Goal: Task Accomplishment & Management: Manage account settings

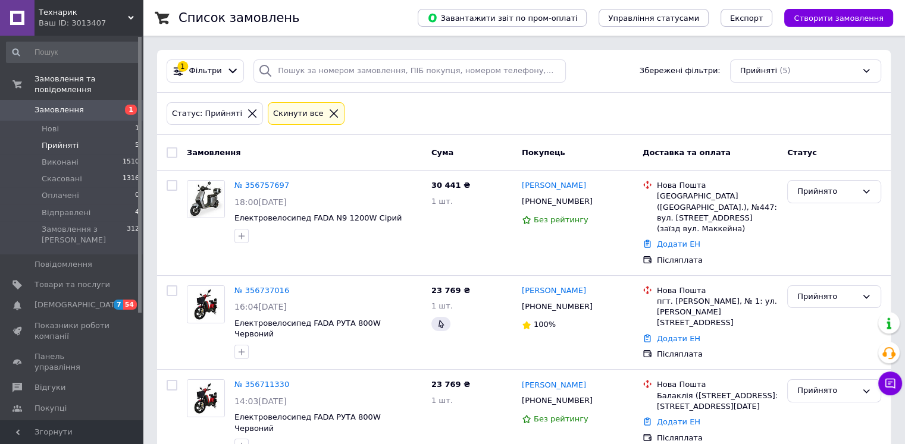
click at [148, 205] on div "Список замовлень Завантажити звіт по пром-оплаті Управління статусами Експорт С…" at bounding box center [524, 336] width 762 height 672
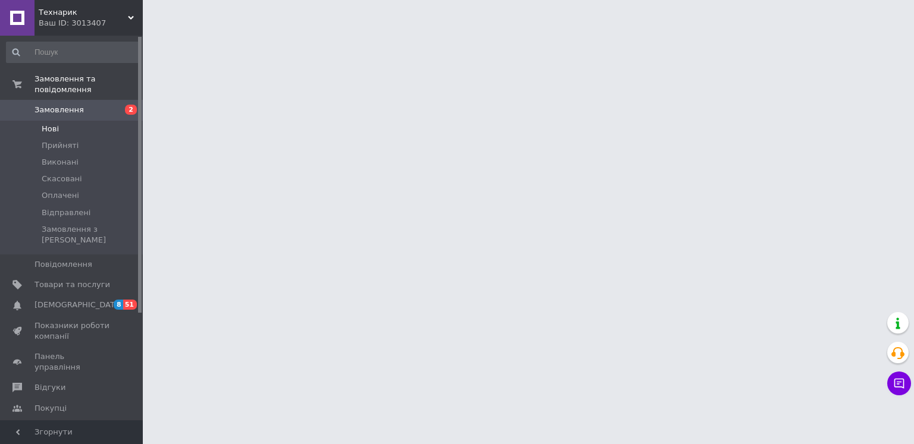
click at [88, 121] on li "Нові" at bounding box center [73, 129] width 146 height 17
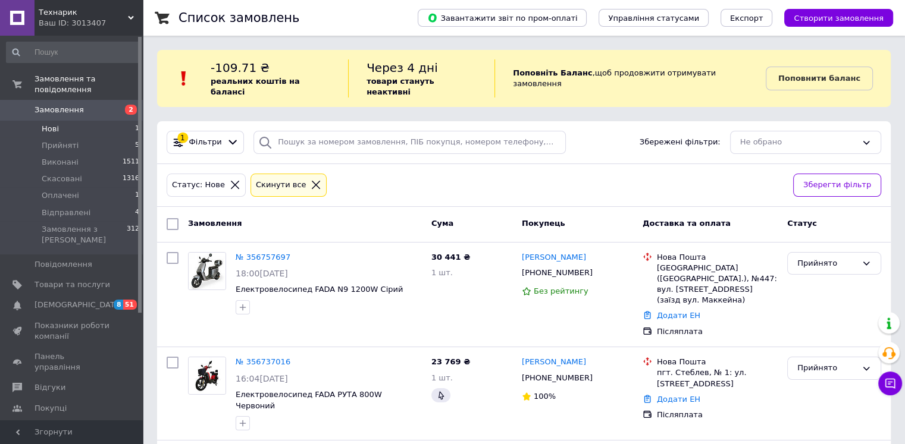
click at [114, 123] on li "Нові 1" at bounding box center [73, 129] width 146 height 17
click at [107, 121] on li "Нові 1" at bounding box center [73, 129] width 146 height 17
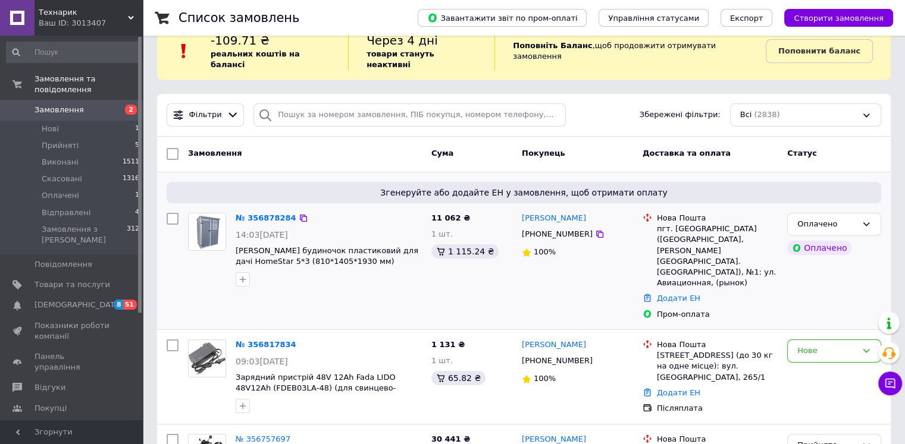
scroll to position [25, 0]
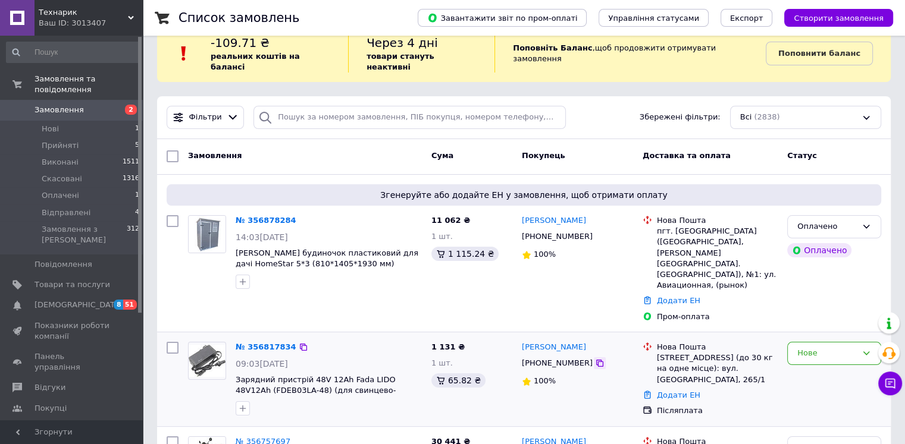
click at [596, 360] on icon at bounding box center [599, 363] width 7 height 7
click at [299, 343] on icon at bounding box center [304, 348] width 10 height 10
click at [165, 357] on div at bounding box center [172, 379] width 21 height 84
click at [267, 343] on link "№ 356817834" at bounding box center [266, 347] width 61 height 9
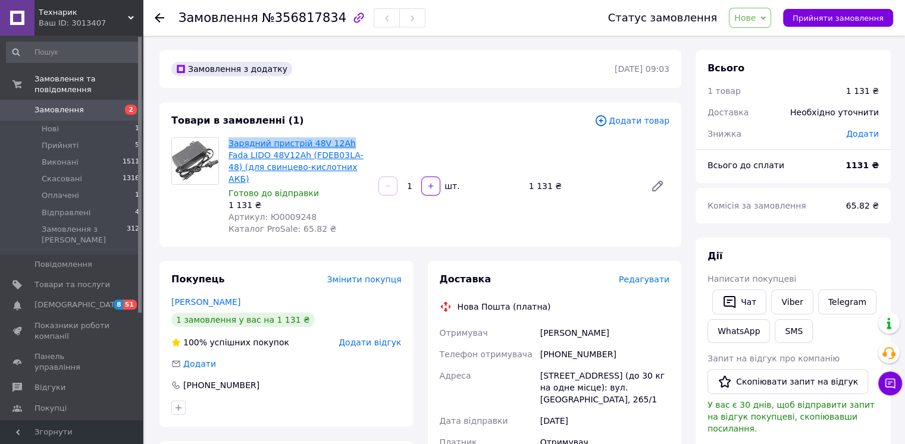
drag, startPoint x: 226, startPoint y: 139, endPoint x: 339, endPoint y: 140, distance: 113.0
click at [339, 140] on div "Зарядний пристрій 48V 12Ah Fada LIDO 48V12Ah (FDEB03LA-48) (для свинцево-кислот…" at bounding box center [299, 186] width 150 height 102
copy link "Зарядний пристрій 48V 12Ah"
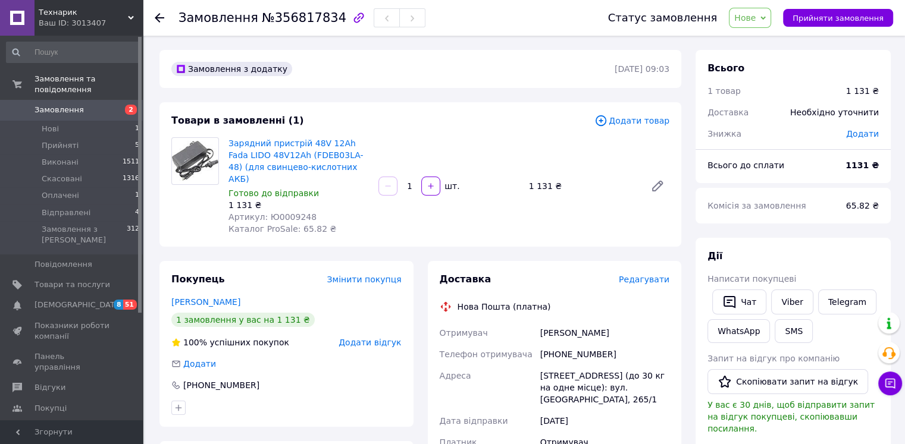
click at [109, 121] on li "Нові 1" at bounding box center [73, 129] width 146 height 17
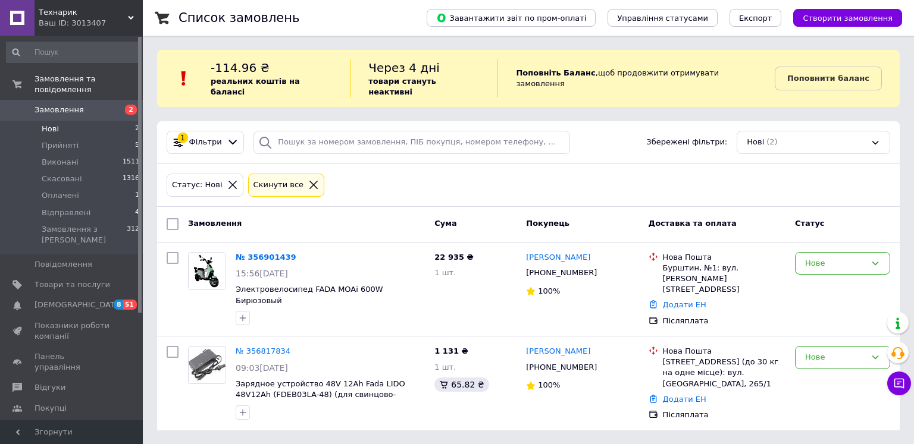
click at [98, 121] on li "Нові 2" at bounding box center [73, 129] width 146 height 17
click at [119, 121] on li "Нові 2" at bounding box center [73, 129] width 146 height 17
click at [94, 187] on li "Оплачені 1" at bounding box center [73, 195] width 146 height 17
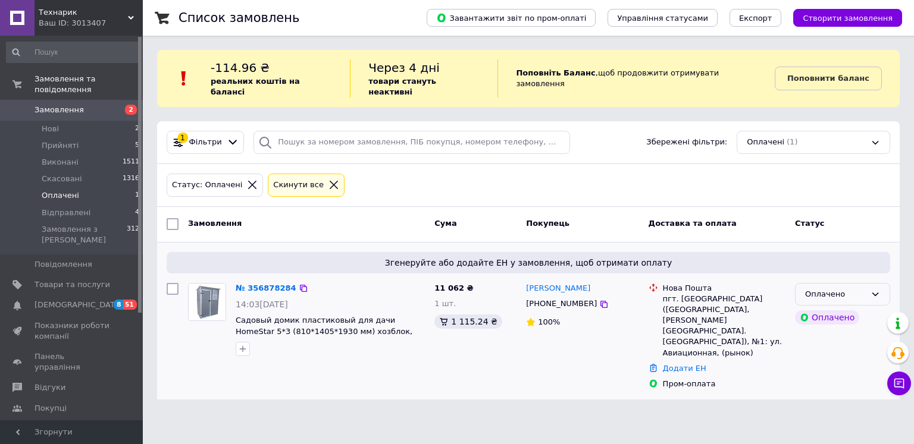
click at [814, 288] on div "Оплачено" at bounding box center [835, 294] width 61 height 12
click at [268, 284] on link "№ 356878284" at bounding box center [266, 288] width 61 height 9
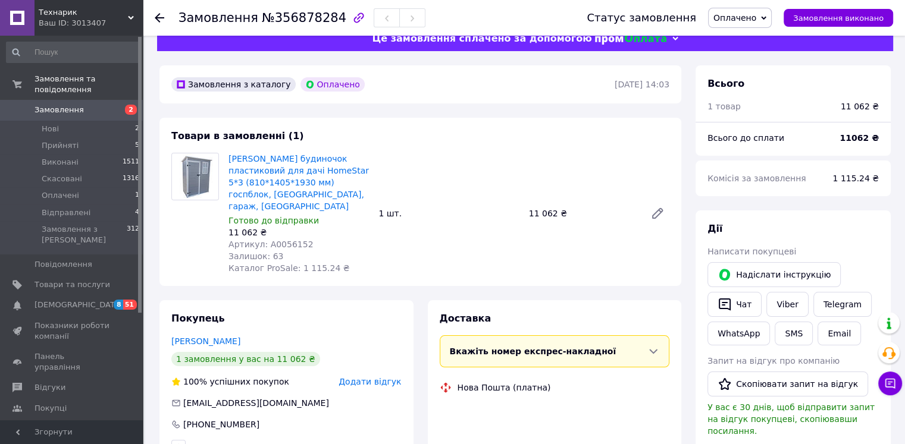
scroll to position [23, 0]
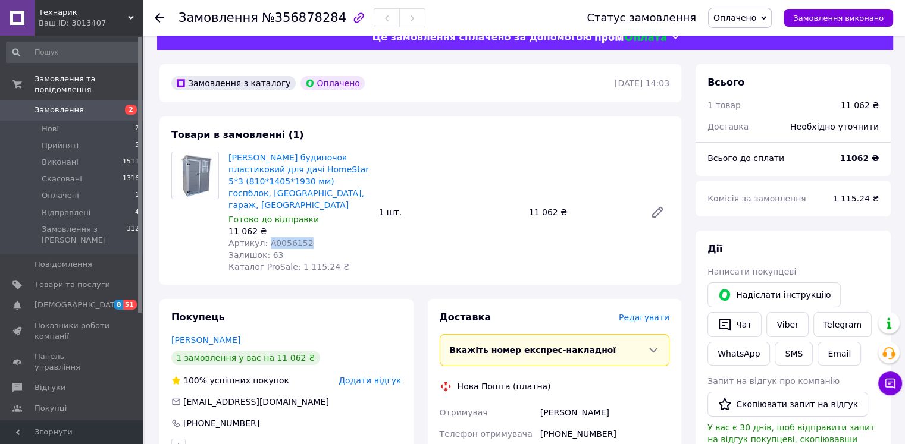
drag, startPoint x: 301, startPoint y: 231, endPoint x: 264, endPoint y: 231, distance: 36.9
click at [264, 237] on div "Артикул: А0056152" at bounding box center [298, 243] width 140 height 12
copy span "А0056152"
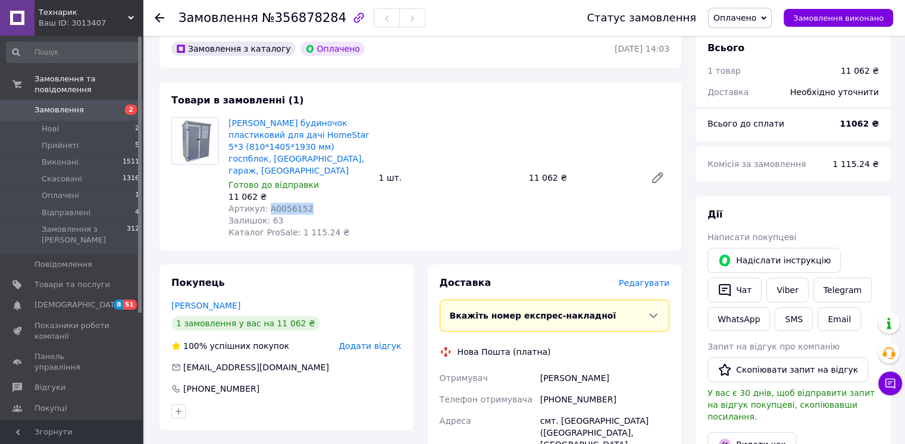
scroll to position [0, 0]
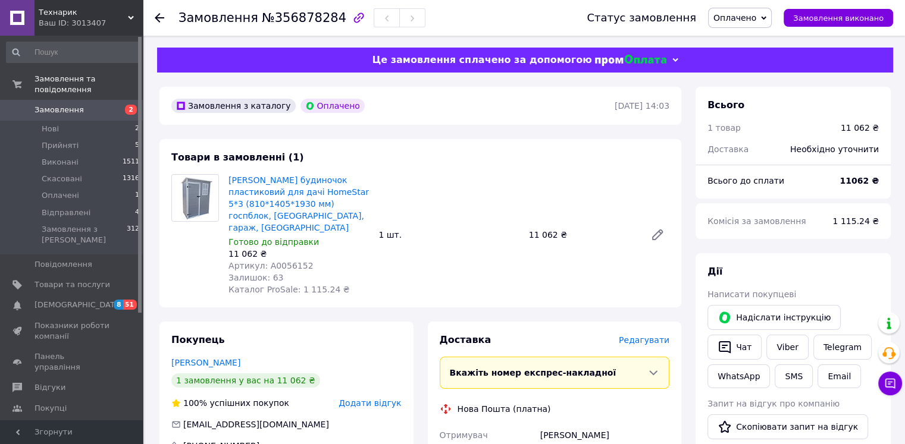
click at [766, 18] on icon at bounding box center [763, 17] width 5 height 5
click at [749, 44] on li "Прийнято" at bounding box center [739, 42] width 62 height 18
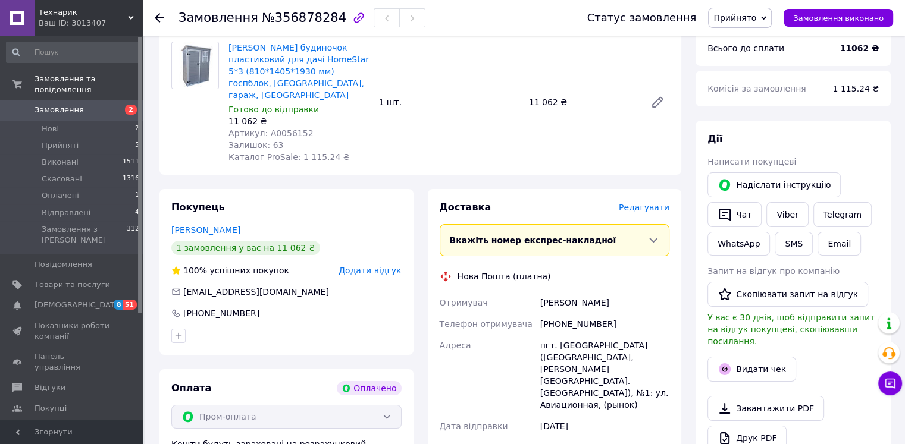
scroll to position [145, 0]
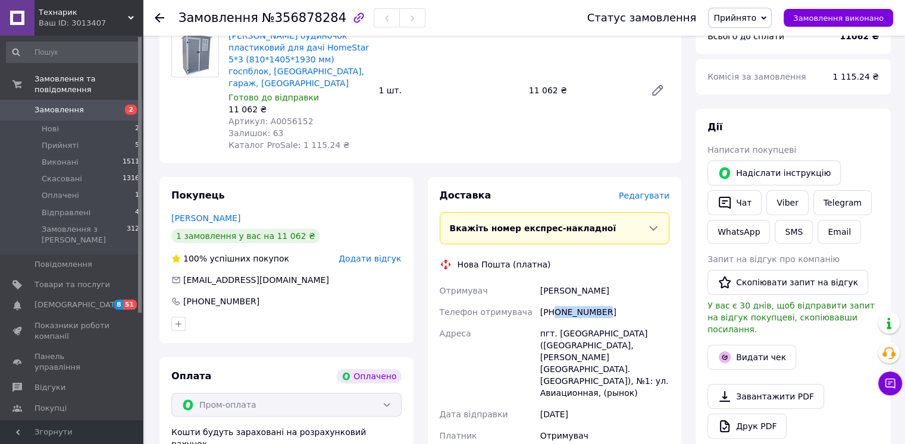
drag, startPoint x: 553, startPoint y: 299, endPoint x: 601, endPoint y: 303, distance: 47.8
click at [601, 303] on div "[PHONE_NUMBER]" at bounding box center [605, 312] width 134 height 21
copy div "0662342576"
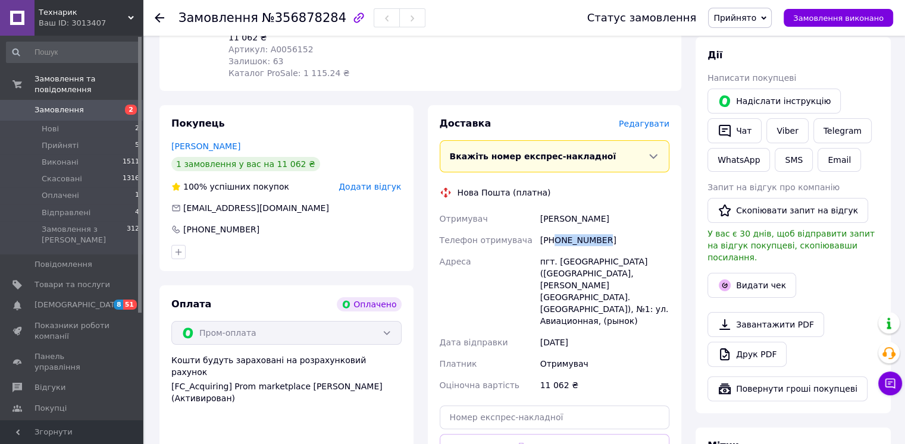
scroll to position [217, 0]
drag, startPoint x: 607, startPoint y: 205, endPoint x: 537, endPoint y: 205, distance: 69.6
click at [538, 208] on div "[PERSON_NAME]" at bounding box center [605, 218] width 134 height 21
copy div "[PERSON_NAME]"
click at [124, 121] on li "Нові 2" at bounding box center [73, 129] width 146 height 17
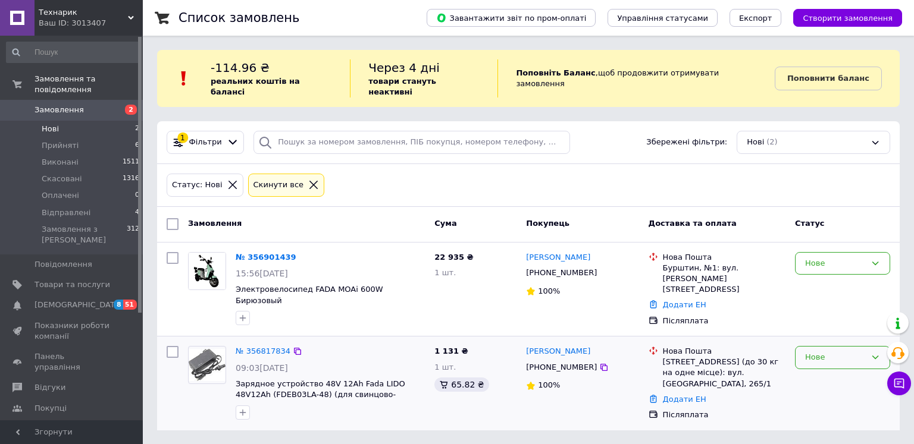
click at [808, 352] on div "Нове" at bounding box center [835, 358] width 61 height 12
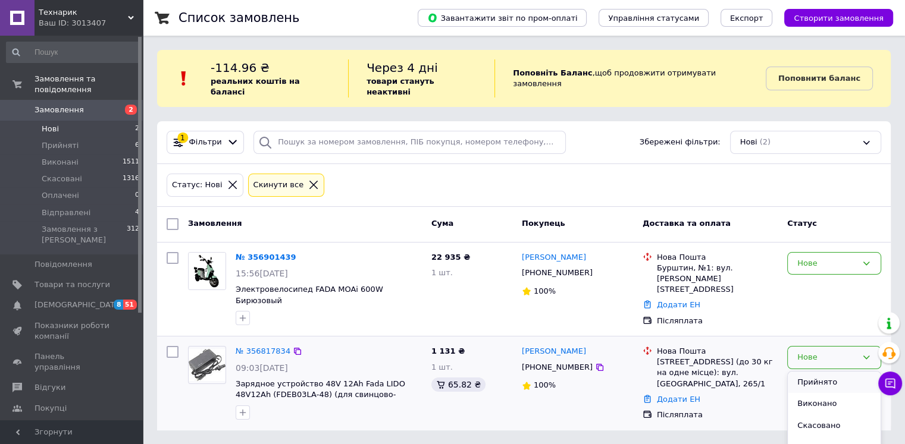
click at [802, 372] on li "Прийнято" at bounding box center [834, 383] width 93 height 22
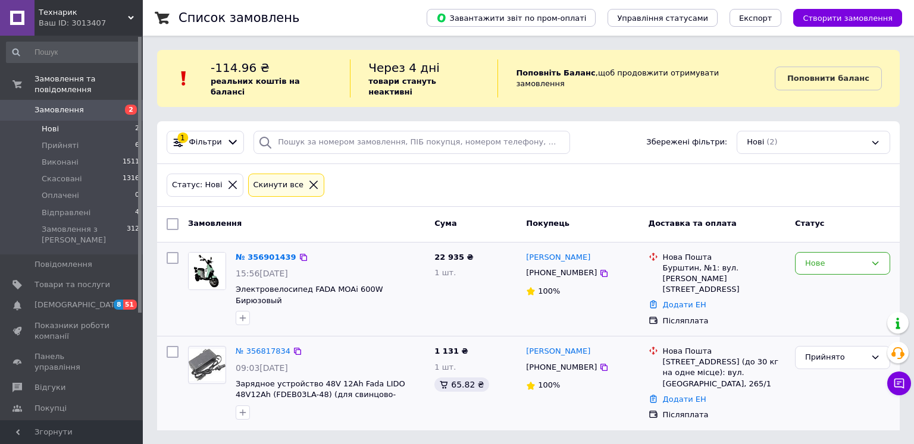
click at [249, 251] on div "№ 356901439" at bounding box center [265, 258] width 63 height 14
click at [250, 253] on link "№ 356901439" at bounding box center [266, 257] width 61 height 9
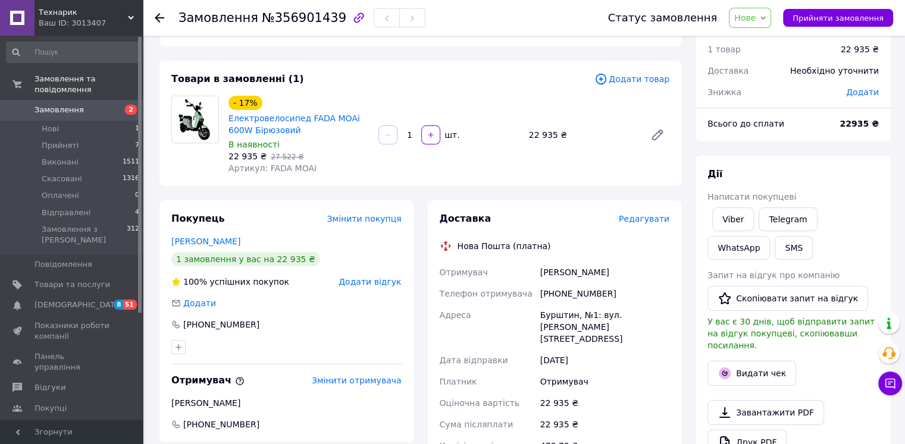
scroll to position [40, 0]
click at [112, 205] on li "Відправлені 4" at bounding box center [73, 213] width 146 height 17
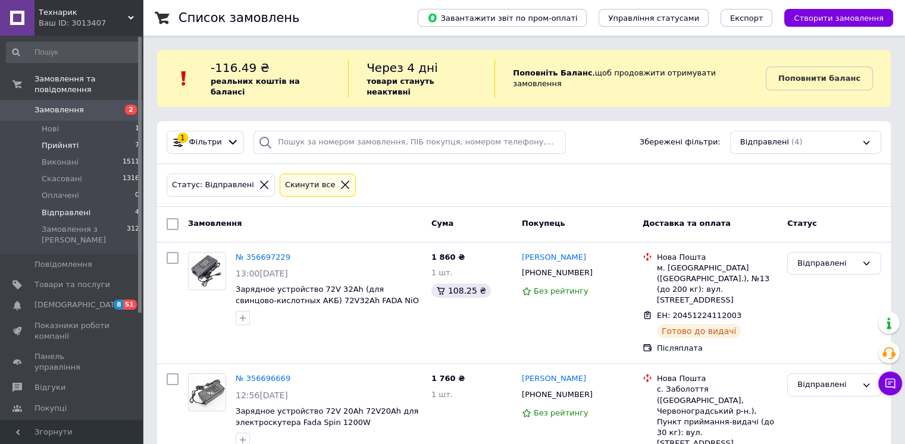
click at [95, 137] on li "Прийняті 7" at bounding box center [73, 145] width 146 height 17
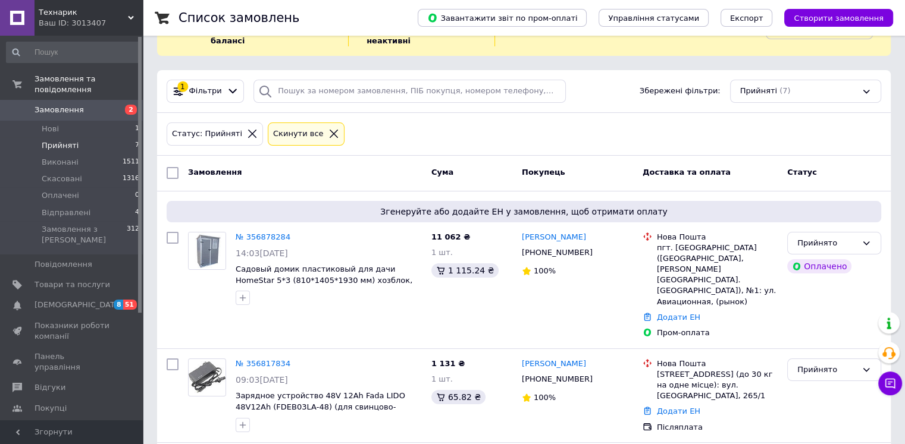
scroll to position [52, 0]
click at [131, 121] on li "Нові 1" at bounding box center [73, 129] width 146 height 17
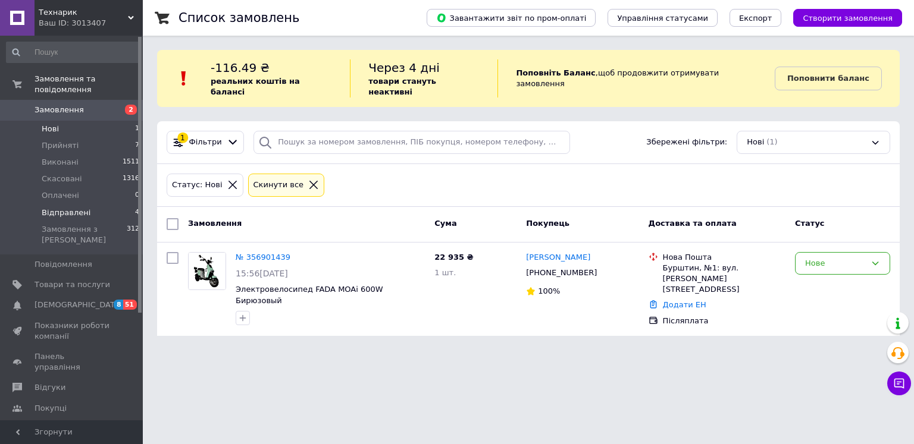
click at [86, 205] on li "Відправлені 4" at bounding box center [73, 213] width 146 height 17
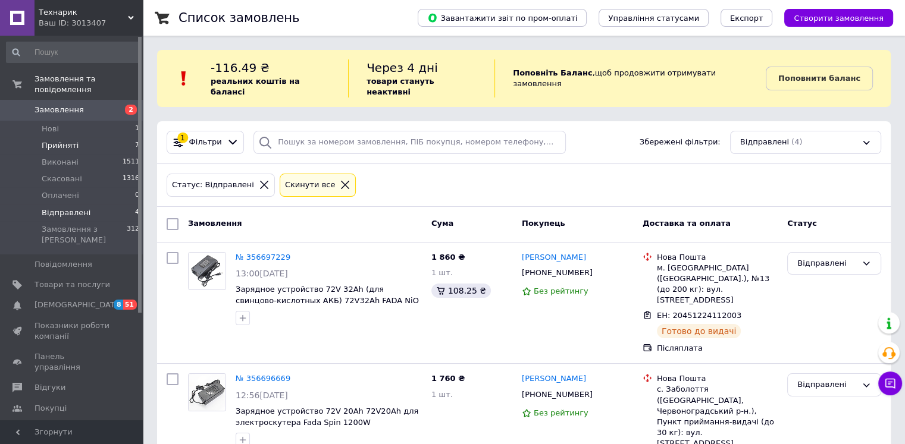
click at [80, 137] on li "Прийняті 7" at bounding box center [73, 145] width 146 height 17
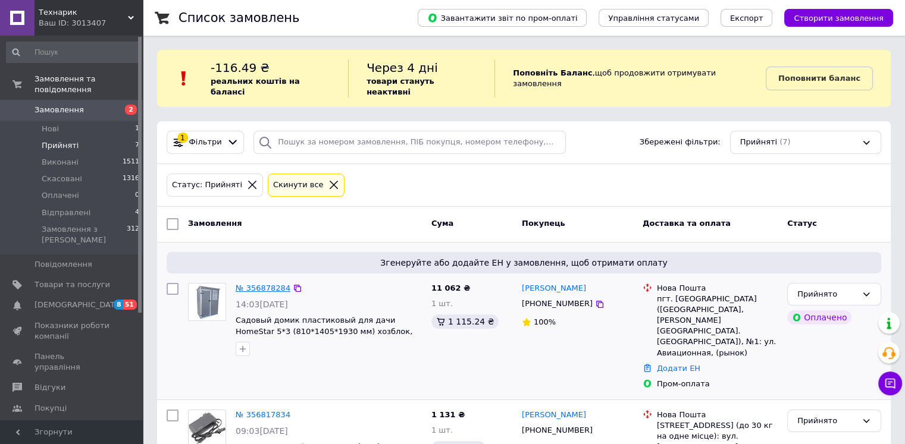
click at [272, 284] on link "№ 356878284" at bounding box center [263, 288] width 55 height 9
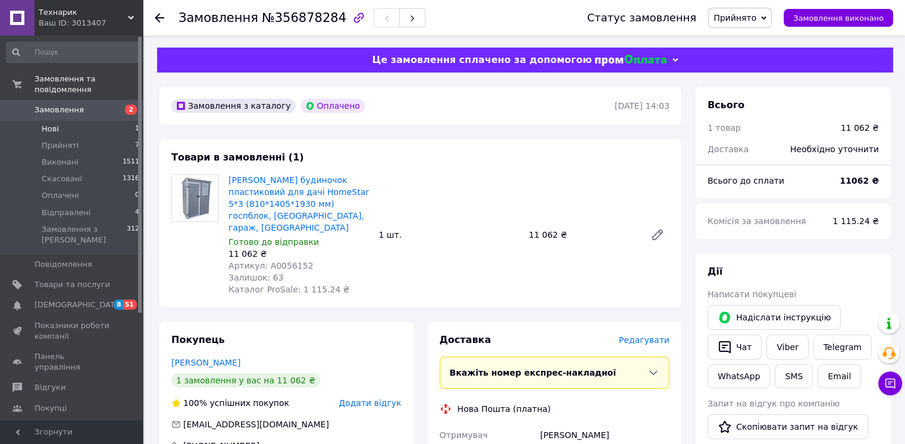
click at [95, 121] on li "Нові 1" at bounding box center [73, 129] width 146 height 17
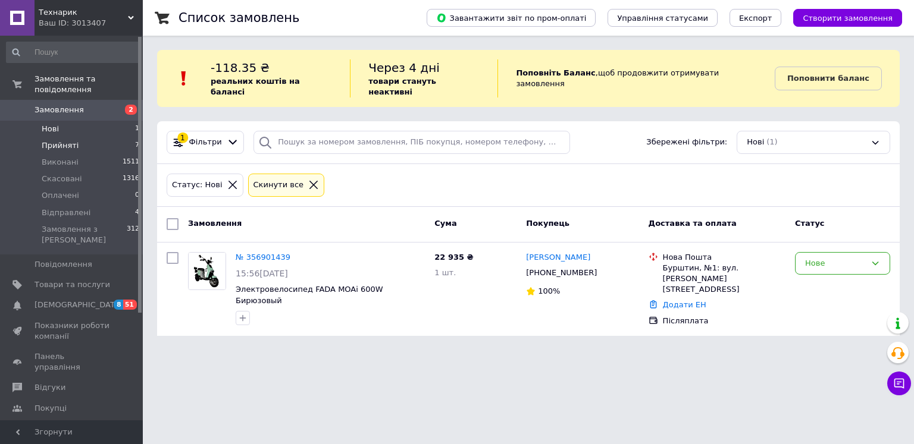
click at [89, 137] on li "Прийняті 7" at bounding box center [73, 145] width 146 height 17
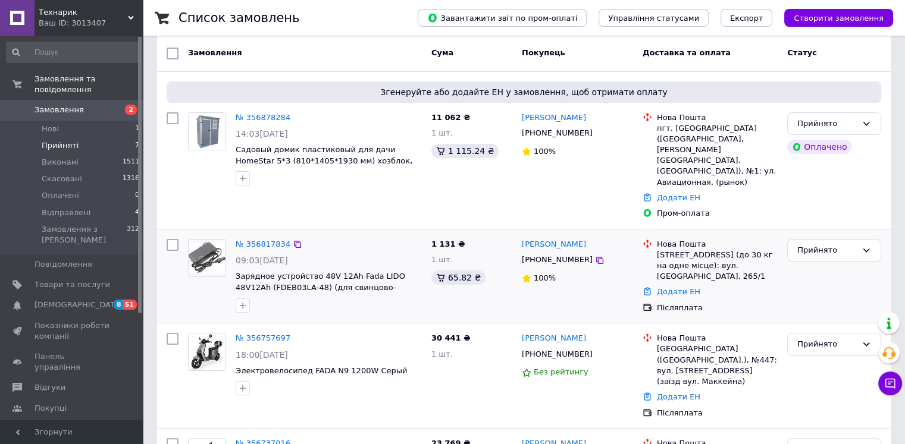
scroll to position [175, 0]
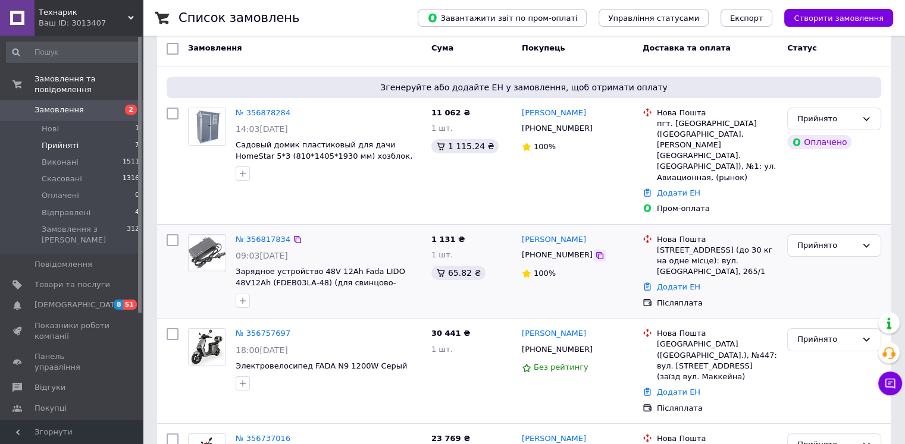
click at [595, 251] on icon at bounding box center [600, 256] width 10 height 10
drag, startPoint x: 563, startPoint y: 203, endPoint x: 522, endPoint y: 211, distance: 41.8
click at [522, 233] on div "[PERSON_NAME]" at bounding box center [577, 240] width 114 height 14
copy link "[PERSON_NAME]"
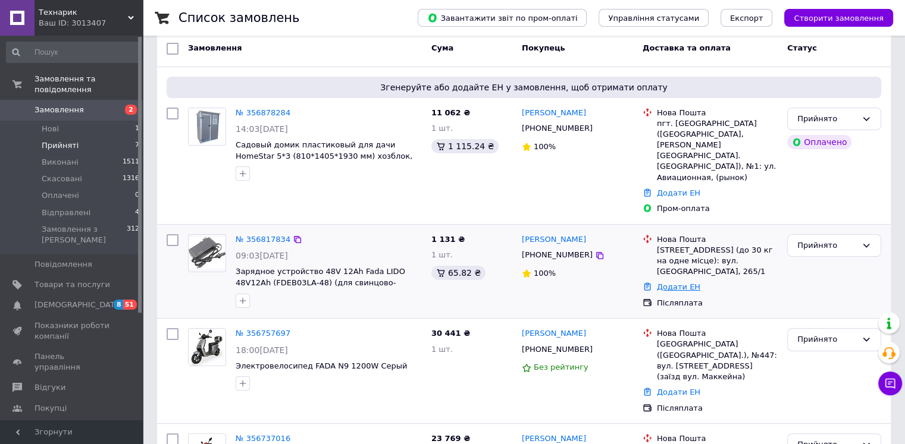
click at [680, 283] on link "Додати ЕН" at bounding box center [678, 287] width 43 height 9
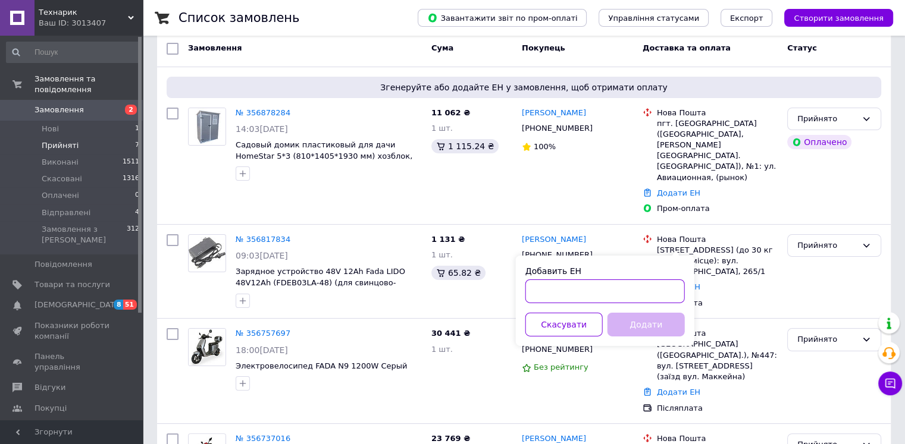
click at [655, 285] on input "Добавить ЕН" at bounding box center [604, 292] width 159 height 24
paste input "20451225218413"
type input "20451225218413"
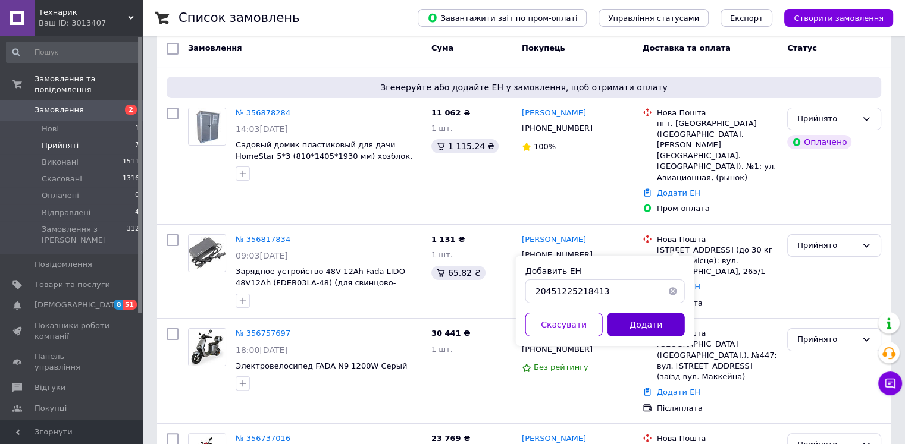
click at [652, 321] on button "Додати" at bounding box center [645, 325] width 77 height 24
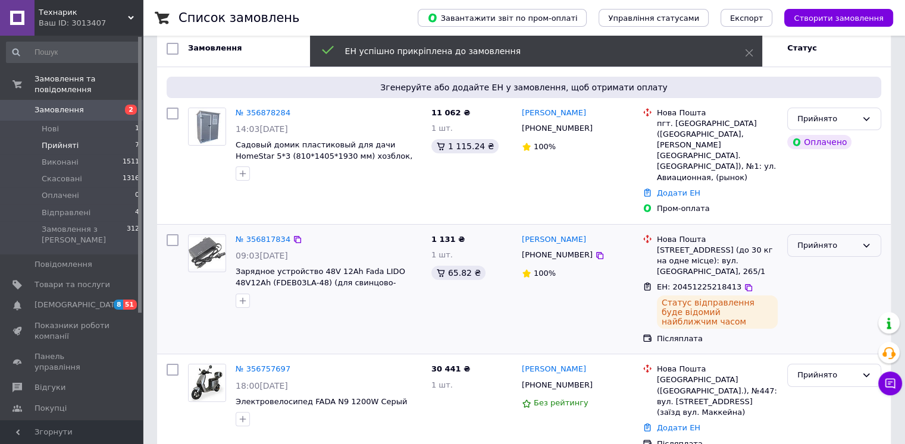
click at [822, 240] on div "Прийнято" at bounding box center [826, 246] width 59 height 12
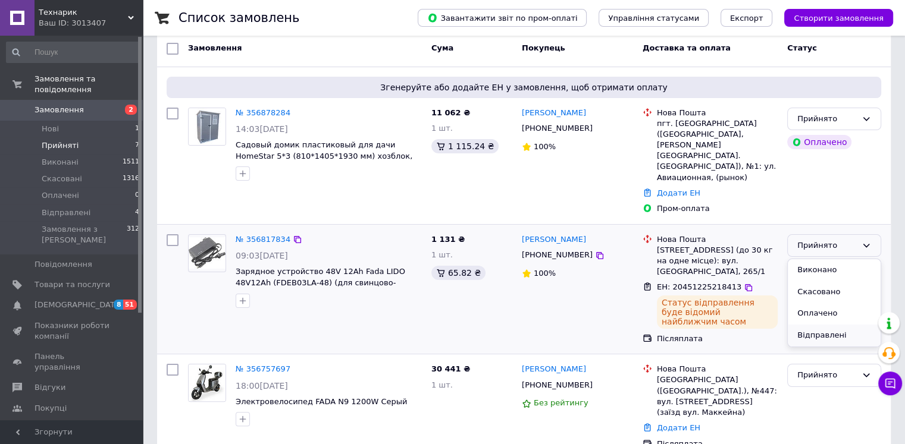
click at [803, 325] on li "Відправлені" at bounding box center [834, 336] width 93 height 22
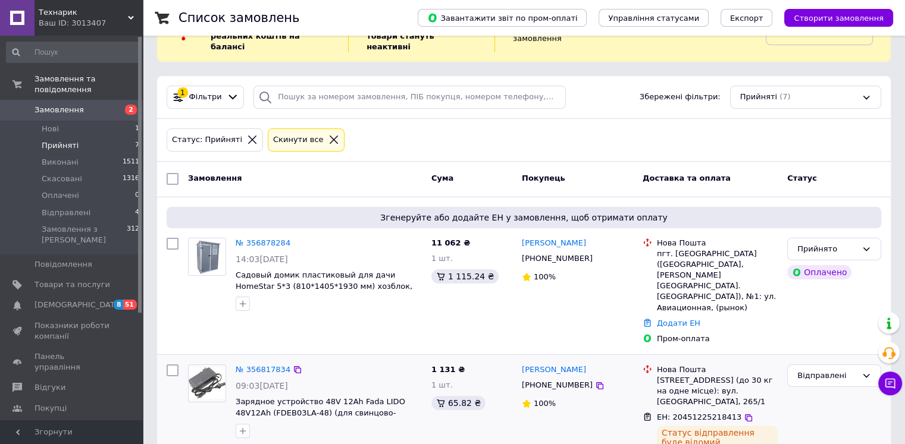
scroll to position [31, 0]
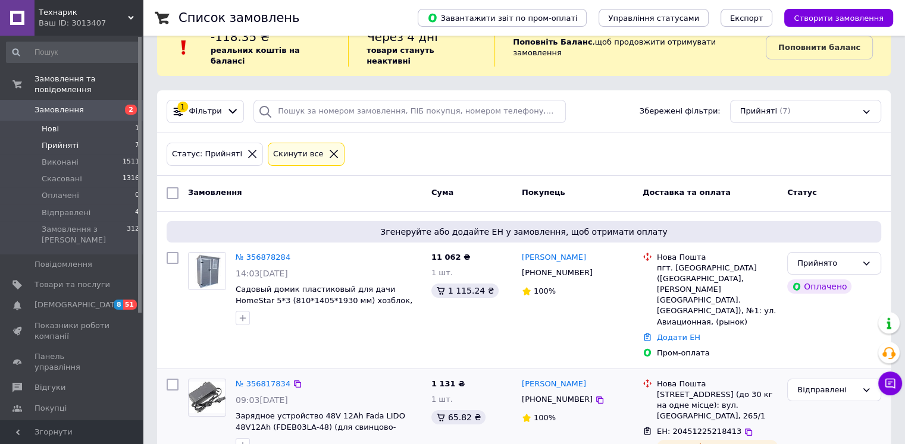
click at [111, 121] on li "Нові 1" at bounding box center [73, 129] width 146 height 17
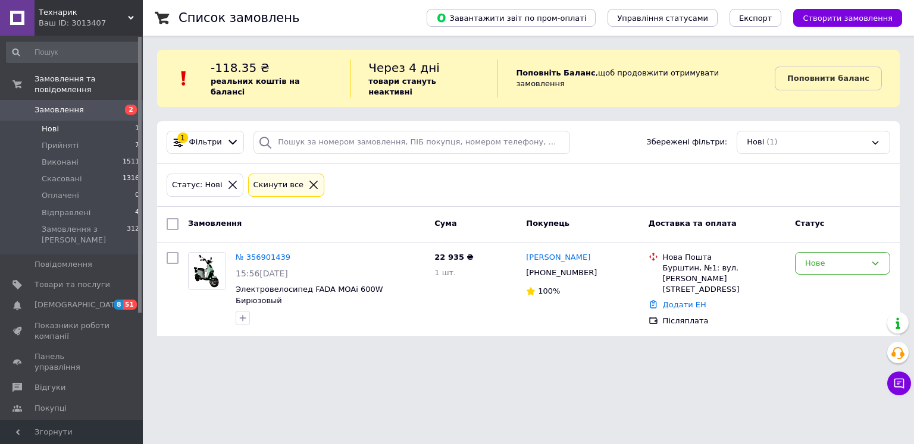
click at [181, 350] on html "Технарик Ваш ID: 3013407 Сайт [PERSON_NAME] покупця Перевірити стан системи Сто…" at bounding box center [457, 175] width 914 height 350
click at [179, 335] on html "Технарик Ваш ID: 3013407 Сайт [PERSON_NAME] покупця Перевірити стан системи Сто…" at bounding box center [457, 175] width 914 height 350
drag, startPoint x: 662, startPoint y: 244, endPoint x: 773, endPoint y: 254, distance: 111.7
click at [773, 254] on div "Нова Пошта Бурштин, №1: вул. [PERSON_NAME][STREET_ADDRESS]" at bounding box center [723, 273] width 127 height 43
copy div "Нова Пошта Бурштин, №1: вул. [PERSON_NAME][STREET_ADDRESS]"
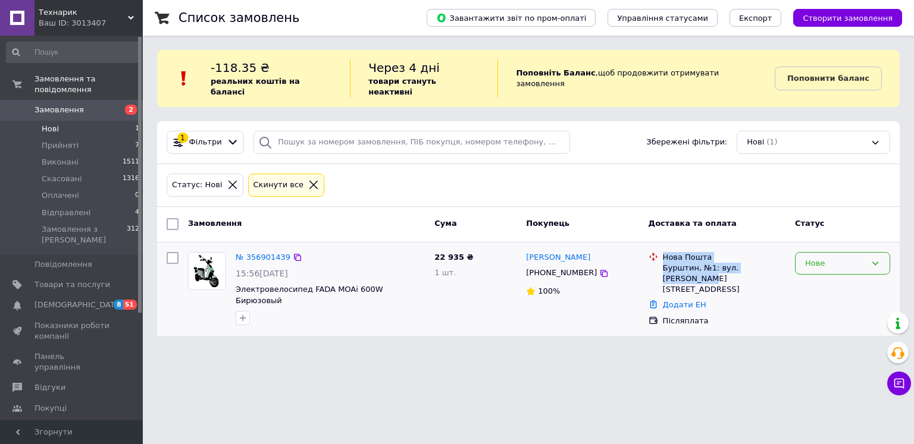
click at [875, 252] on div "Нове" at bounding box center [842, 263] width 95 height 23
click at [854, 277] on li "Прийнято" at bounding box center [842, 288] width 94 height 22
